Goal: Task Accomplishment & Management: Complete application form

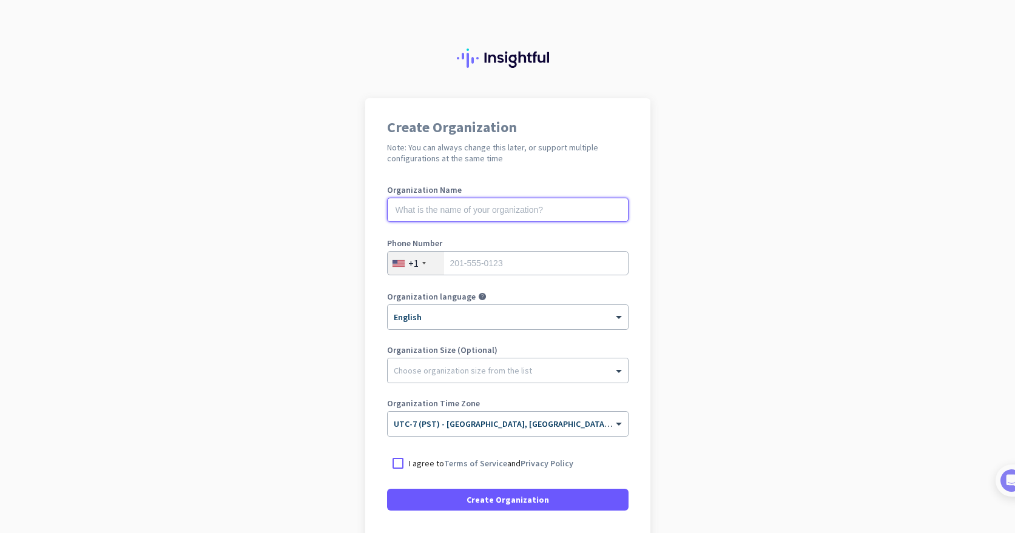
click at [561, 212] on input "text" at bounding box center [508, 210] width 242 height 24
type input "Mercor"
click at [490, 262] on input "tel" at bounding box center [508, 263] width 242 height 24
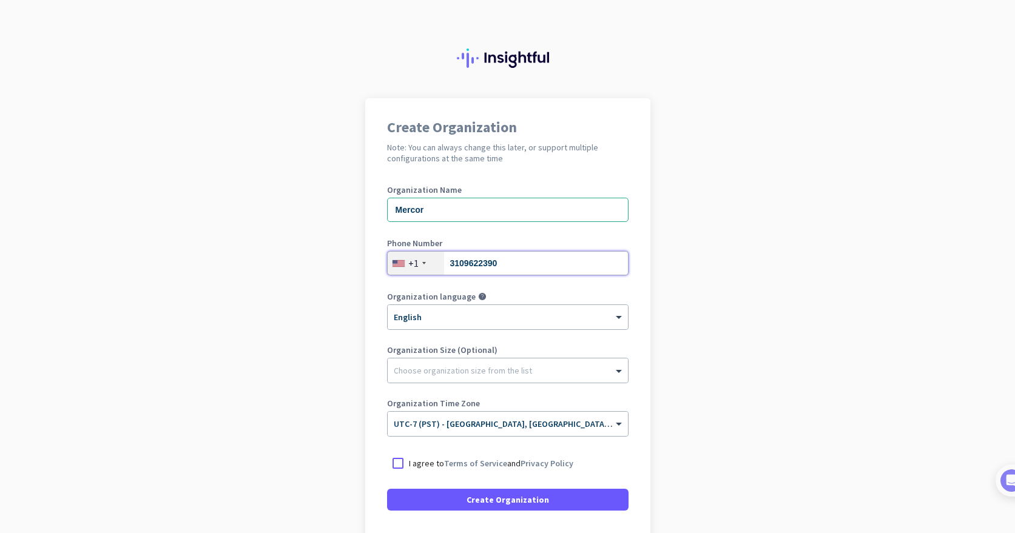
type input "3109622390"
click at [421, 295] on label "Organization language" at bounding box center [431, 297] width 89 height 8
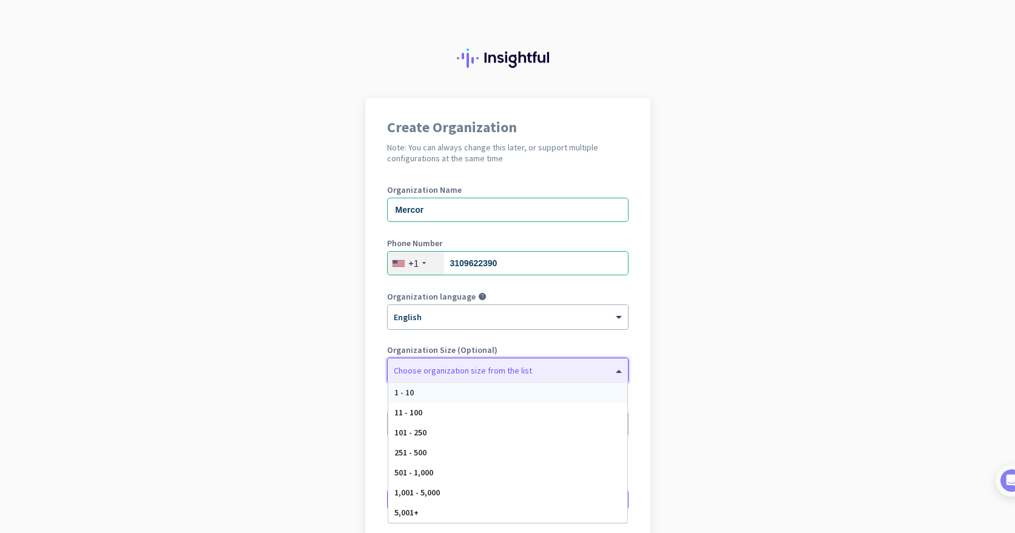
click at [439, 368] on div at bounding box center [508, 368] width 240 height 12
click at [433, 452] on div "251 - 500" at bounding box center [507, 453] width 239 height 20
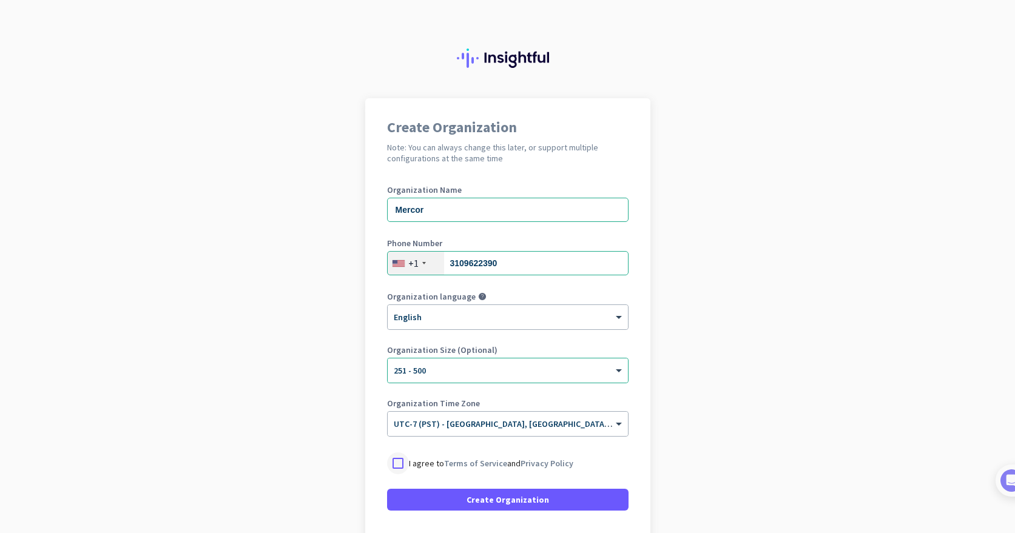
click at [407, 459] on div at bounding box center [398, 464] width 22 height 22
click at [468, 497] on span at bounding box center [508, 499] width 242 height 29
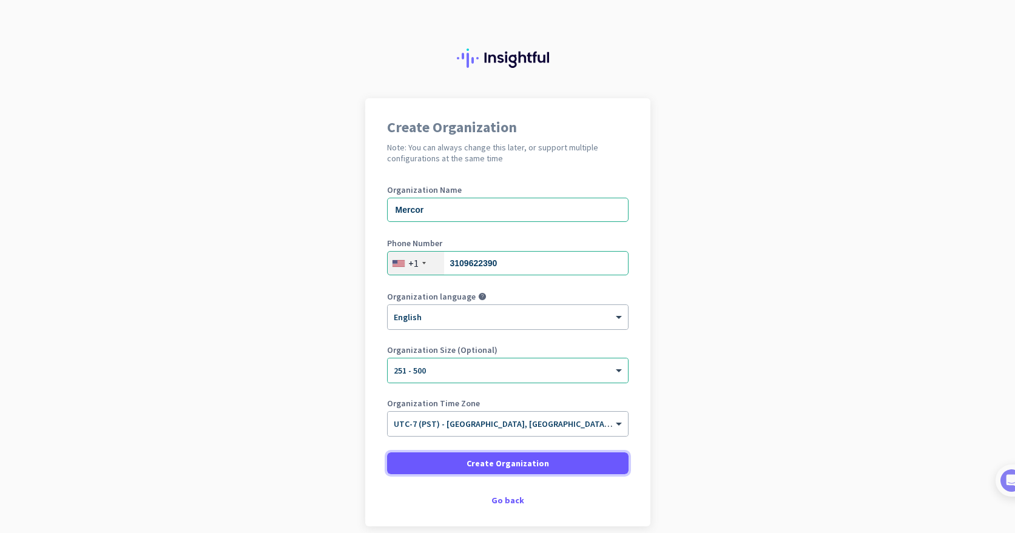
scroll to position [54, 0]
